Goal: Task Accomplishment & Management: Manage account settings

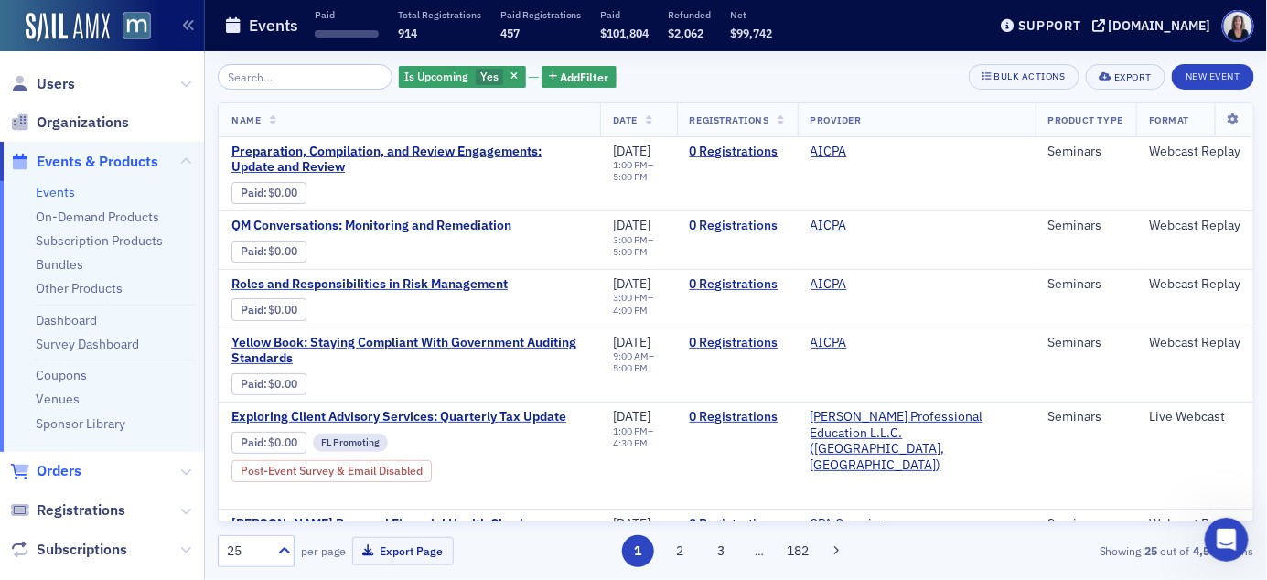
click at [73, 469] on span "Orders" at bounding box center [59, 471] width 45 height 20
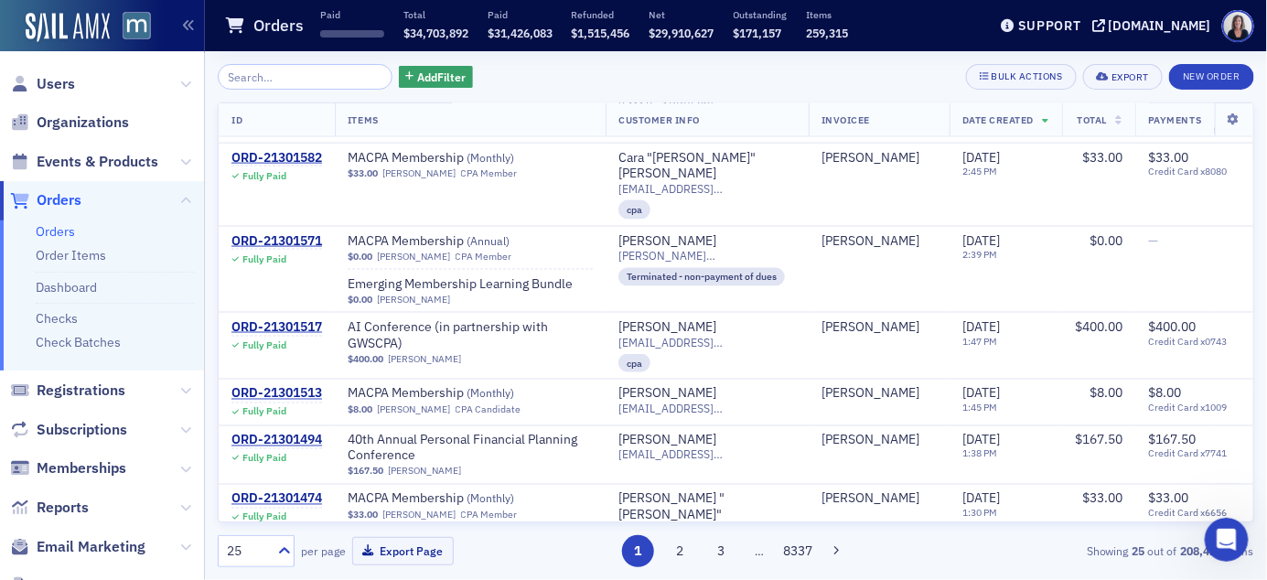
scroll to position [888, 0]
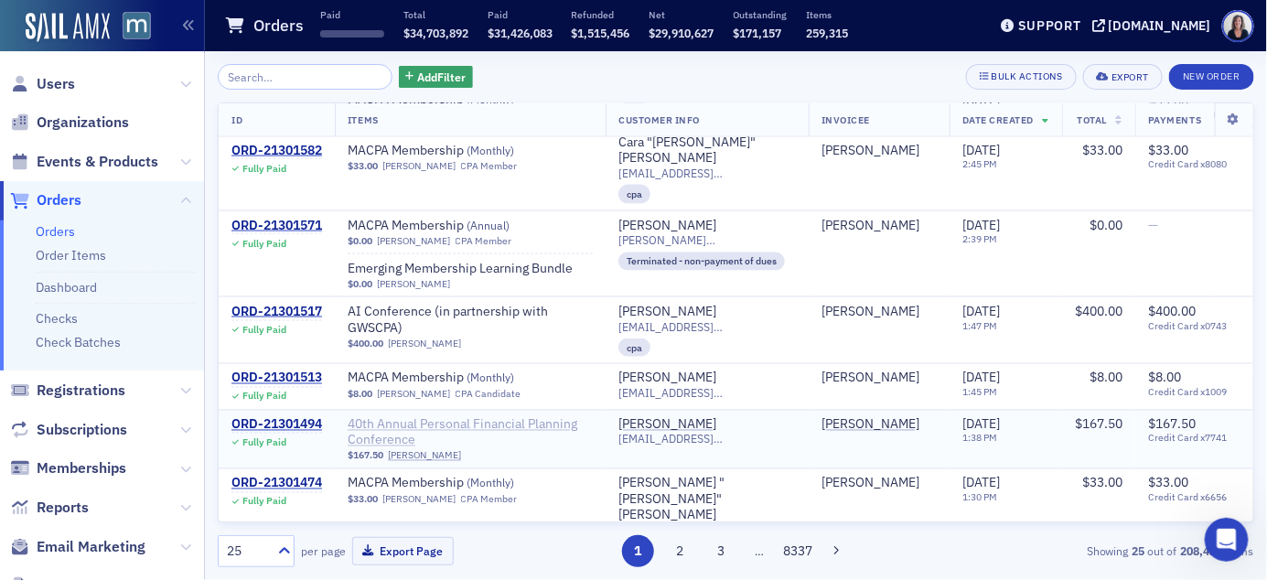
click at [437, 417] on span "40th Annual Personal Financial Planning Conference" at bounding box center [470, 433] width 245 height 32
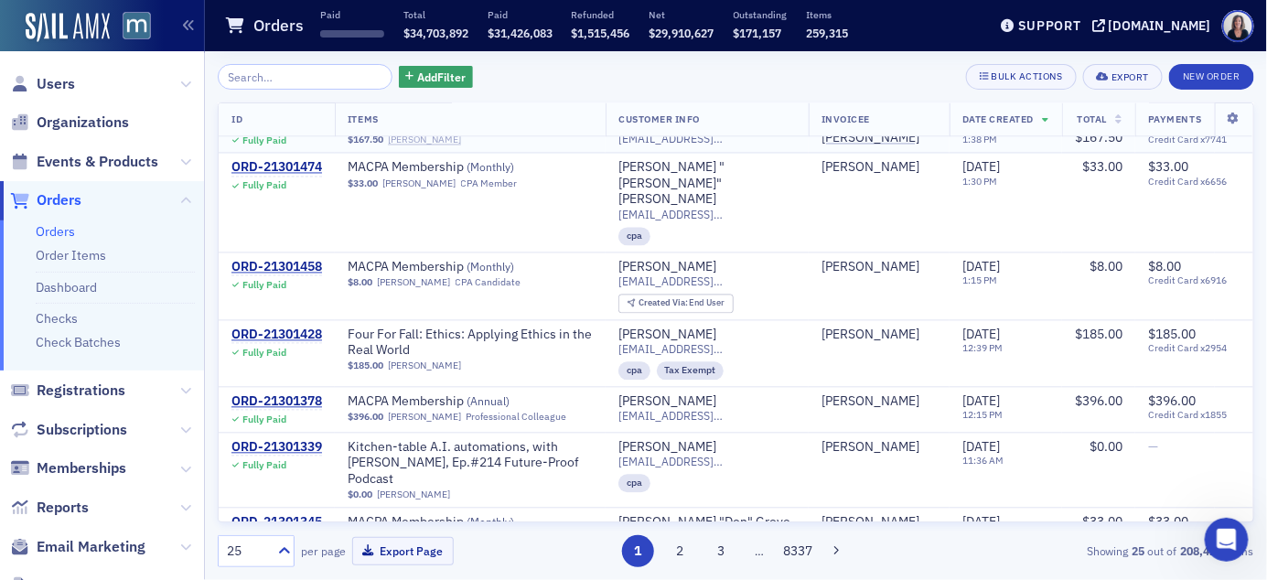
scroll to position [1238, 0]
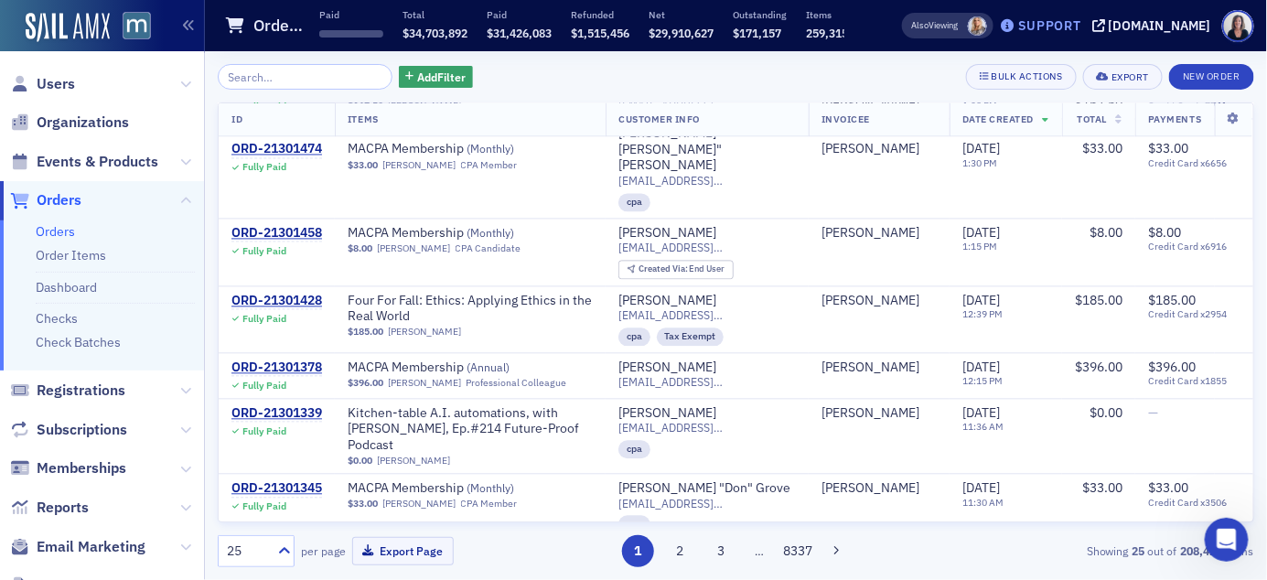
click at [1074, 26] on div "Support" at bounding box center [1049, 25] width 63 height 16
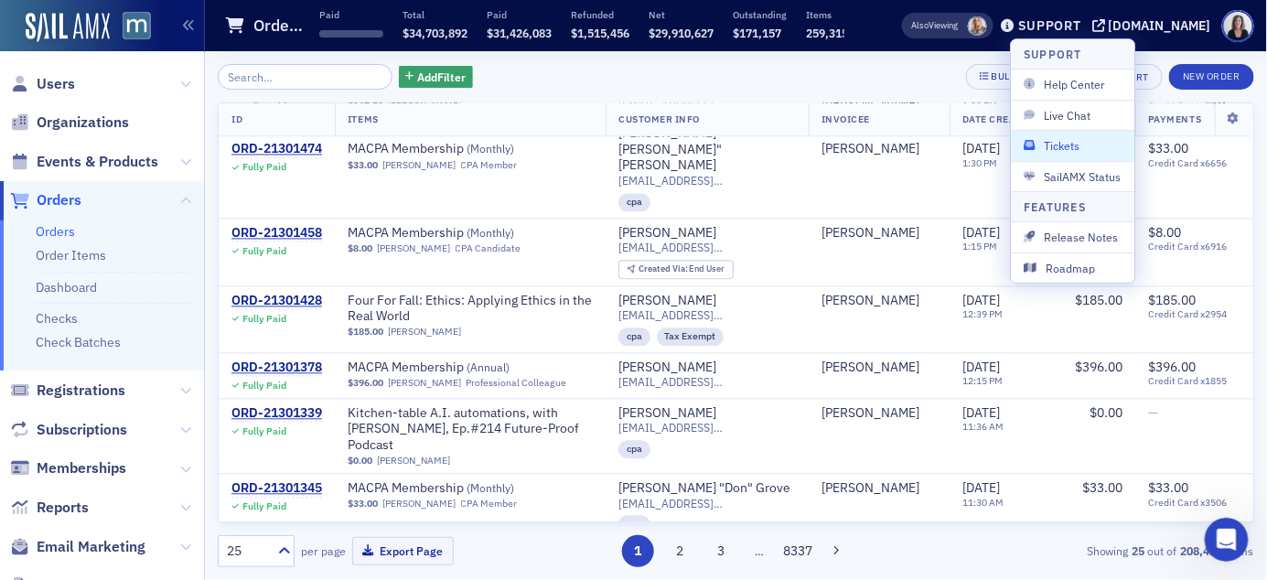
click at [1067, 138] on span "Tickets" at bounding box center [1073, 145] width 98 height 16
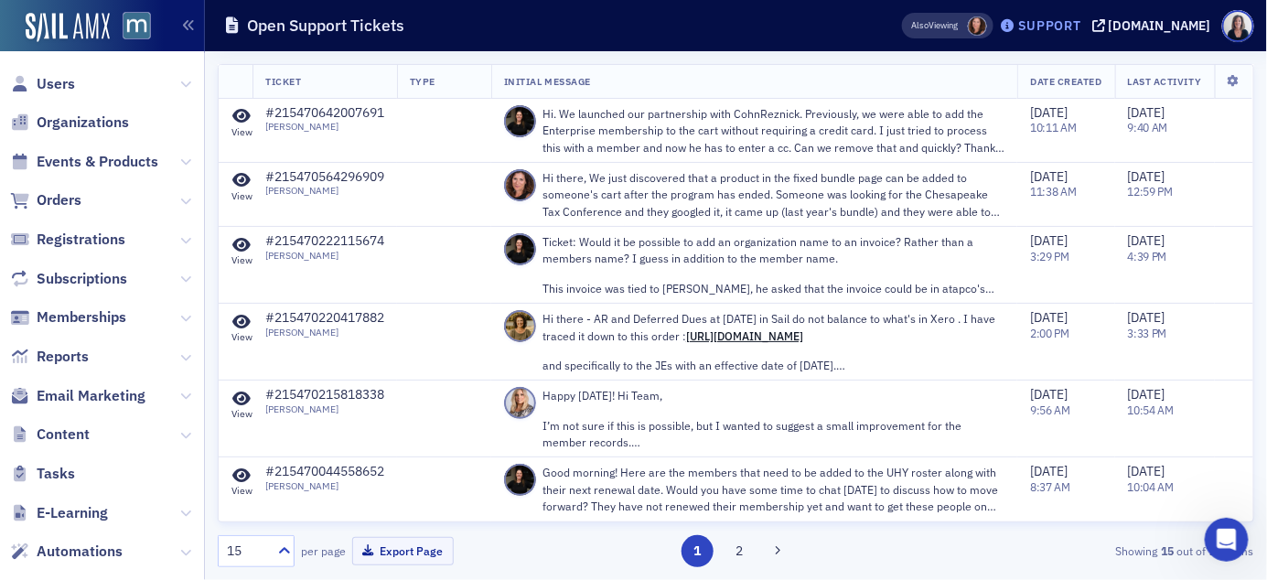
click at [1074, 33] on div "Support" at bounding box center [1041, 26] width 86 height 26
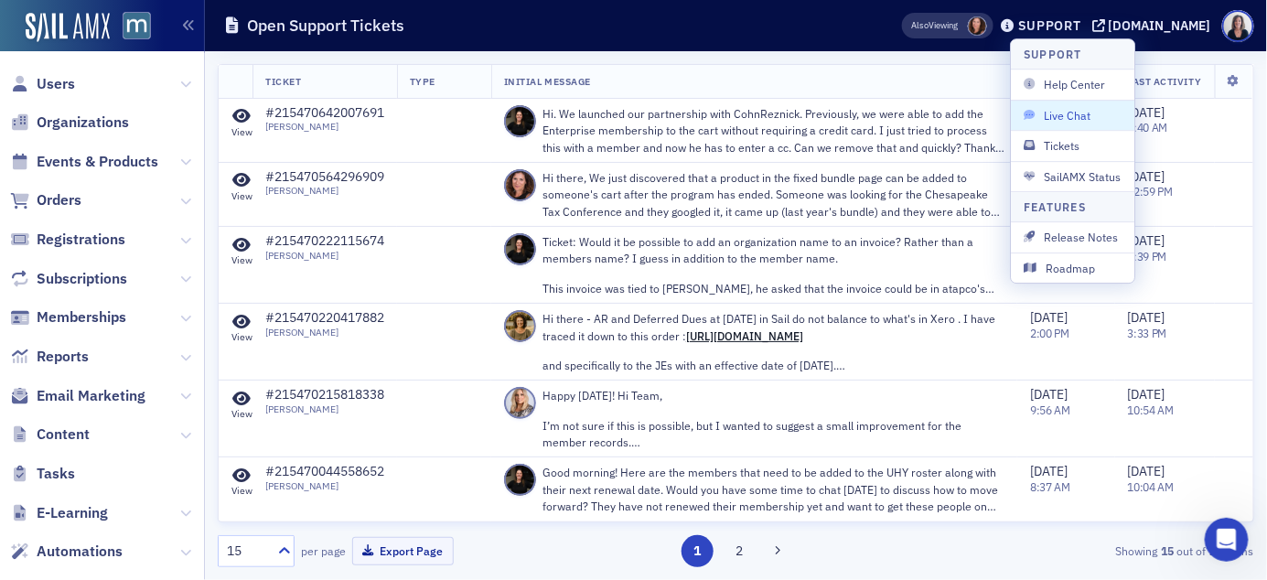
click at [1069, 107] on span "Live Chat" at bounding box center [1073, 115] width 98 height 16
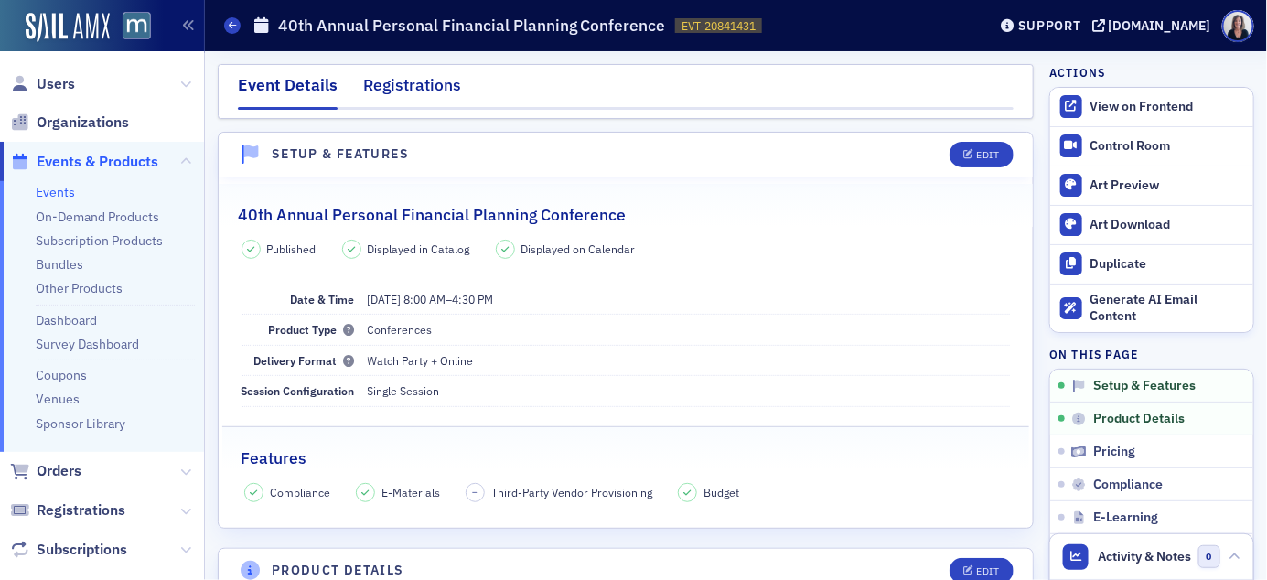
click at [437, 84] on div "Registrations" at bounding box center [412, 90] width 98 height 34
